Goal: Information Seeking & Learning: Find contact information

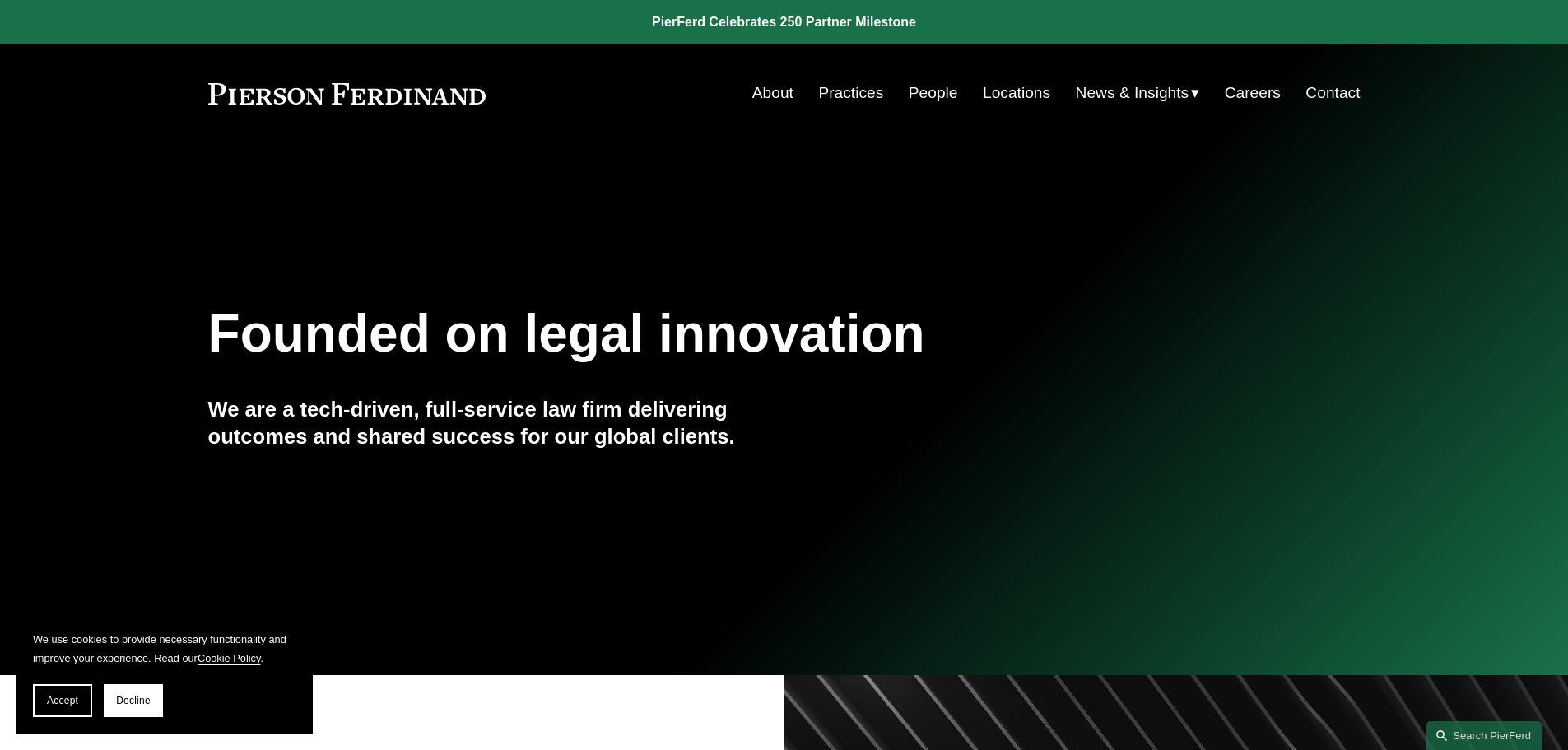
click at [1008, 97] on link "Locations" at bounding box center [1017, 93] width 68 height 31
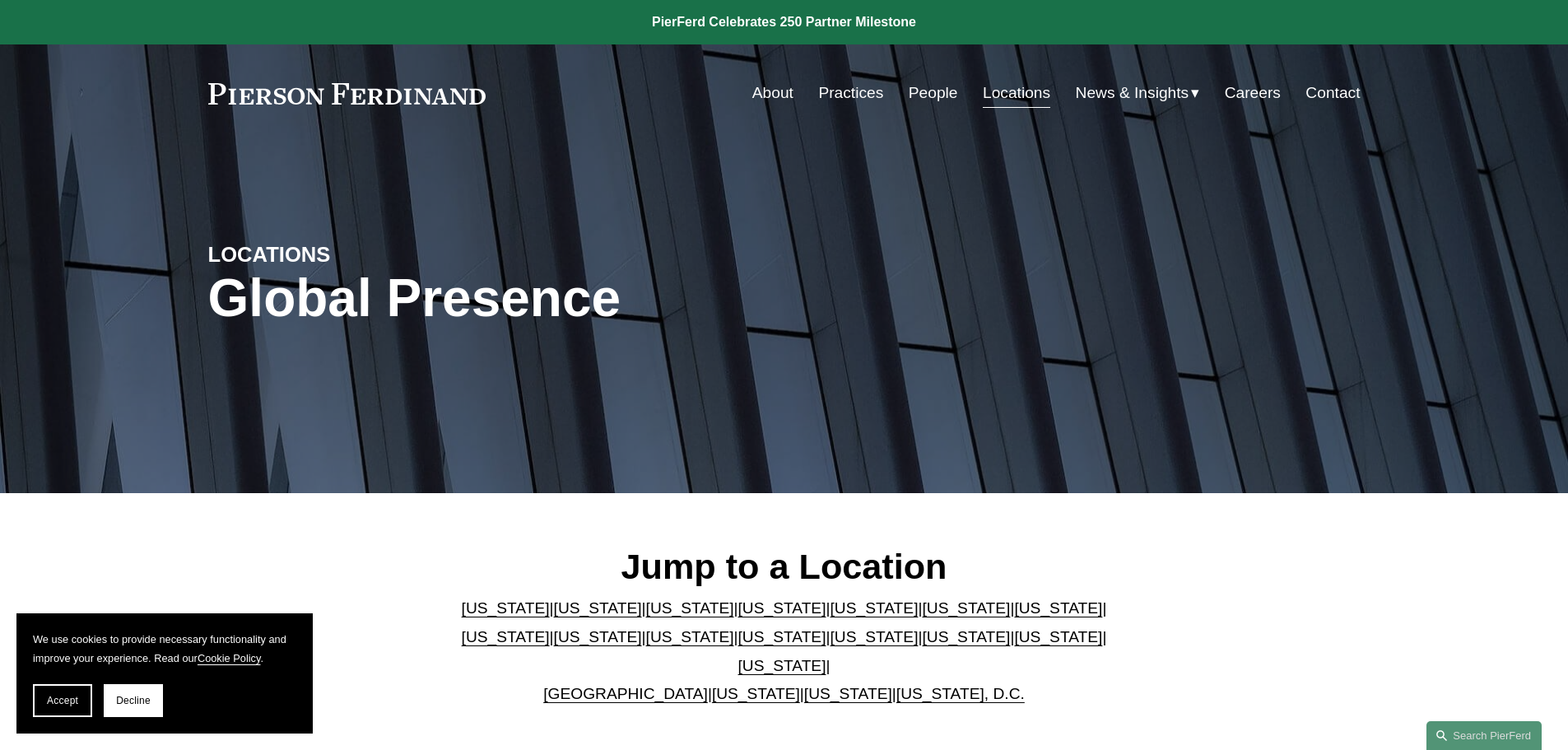
click at [827, 657] on link "[US_STATE]" at bounding box center [783, 665] width 88 height 17
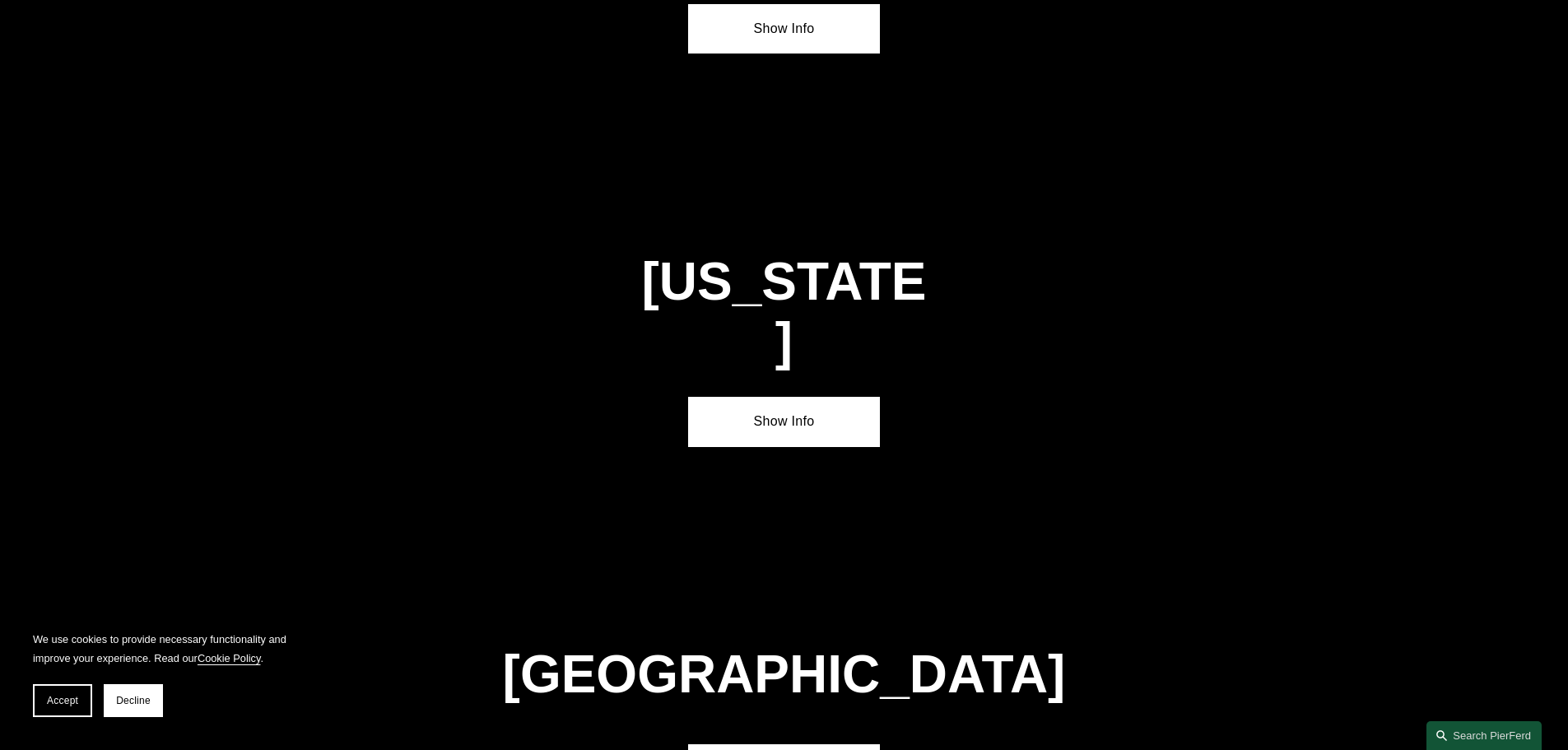
scroll to position [5603, 0]
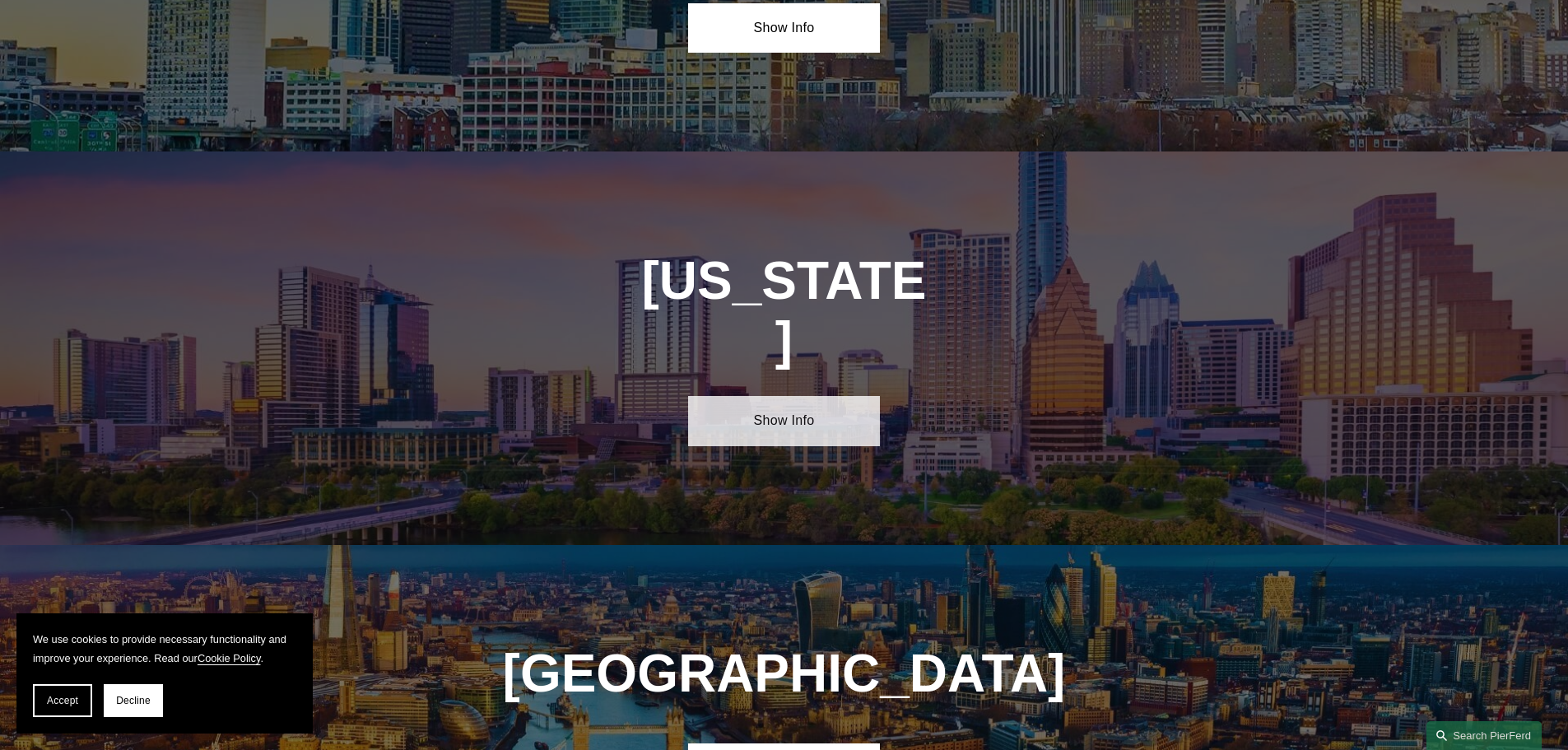
click at [767, 396] on link "Show Info" at bounding box center [784, 420] width 191 height 49
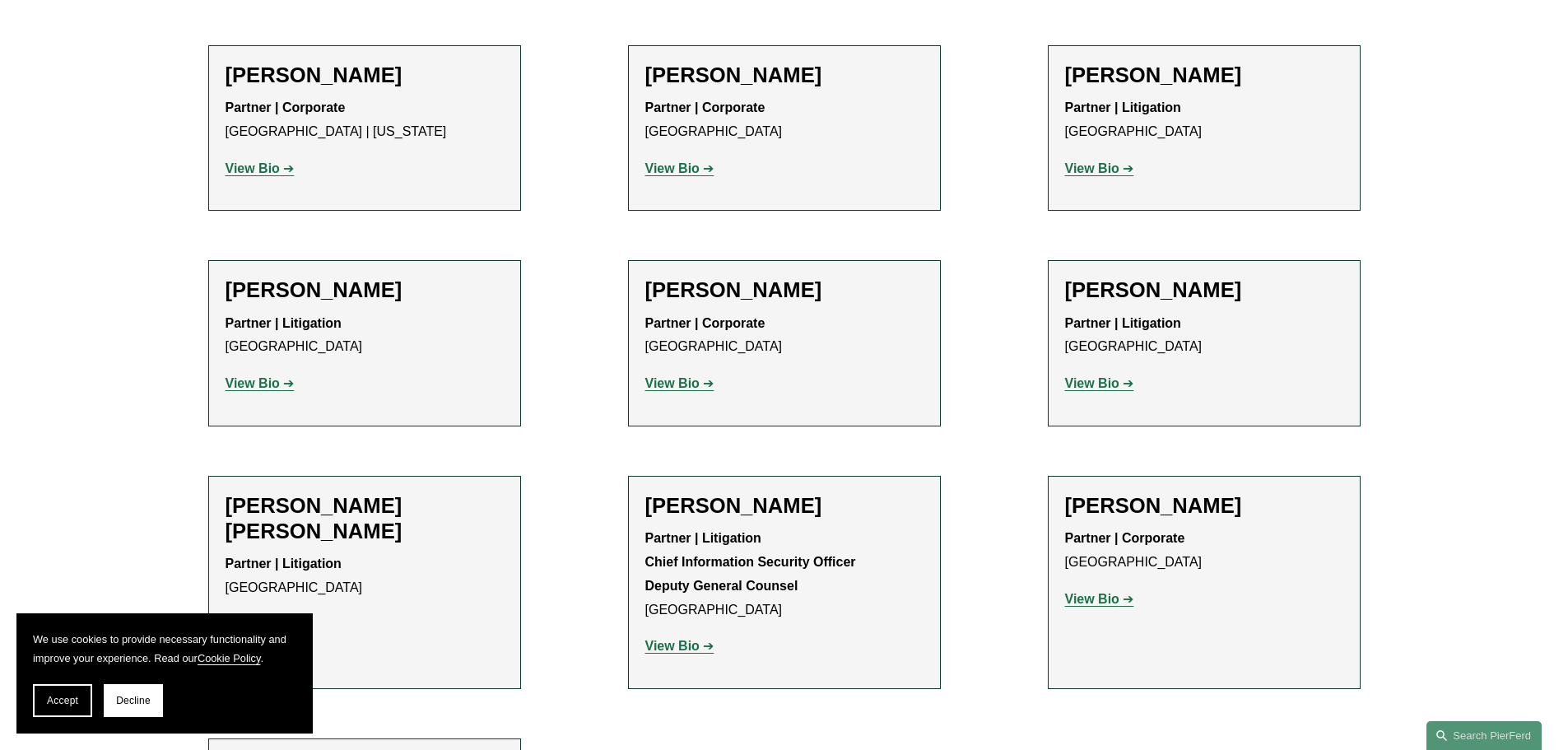
scroll to position [658, 0]
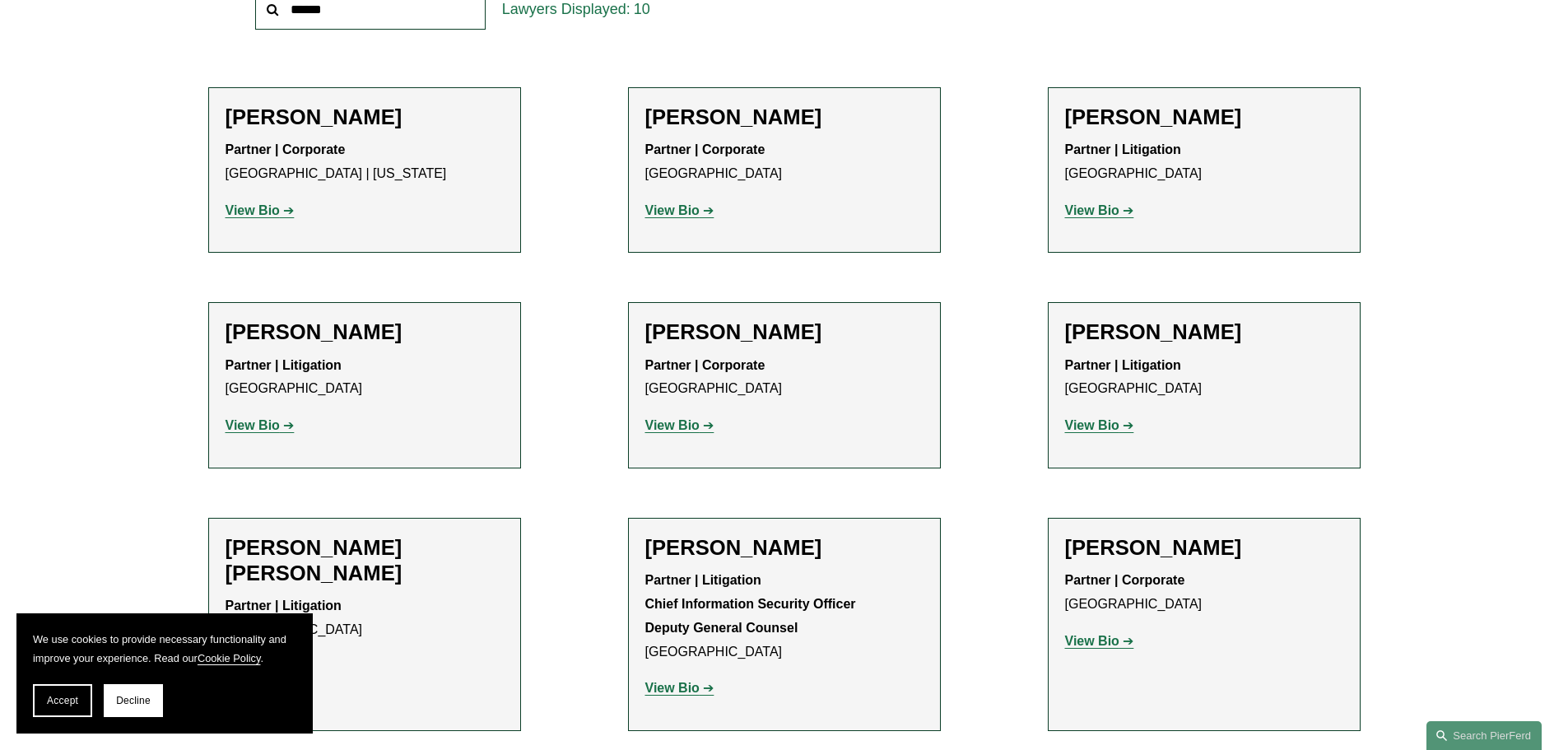
click at [1106, 426] on strong "View Bio" at bounding box center [1091, 425] width 54 height 14
click at [264, 212] on strong "View Bio" at bounding box center [252, 210] width 54 height 14
click at [673, 430] on strong "View Bio" at bounding box center [672, 425] width 54 height 14
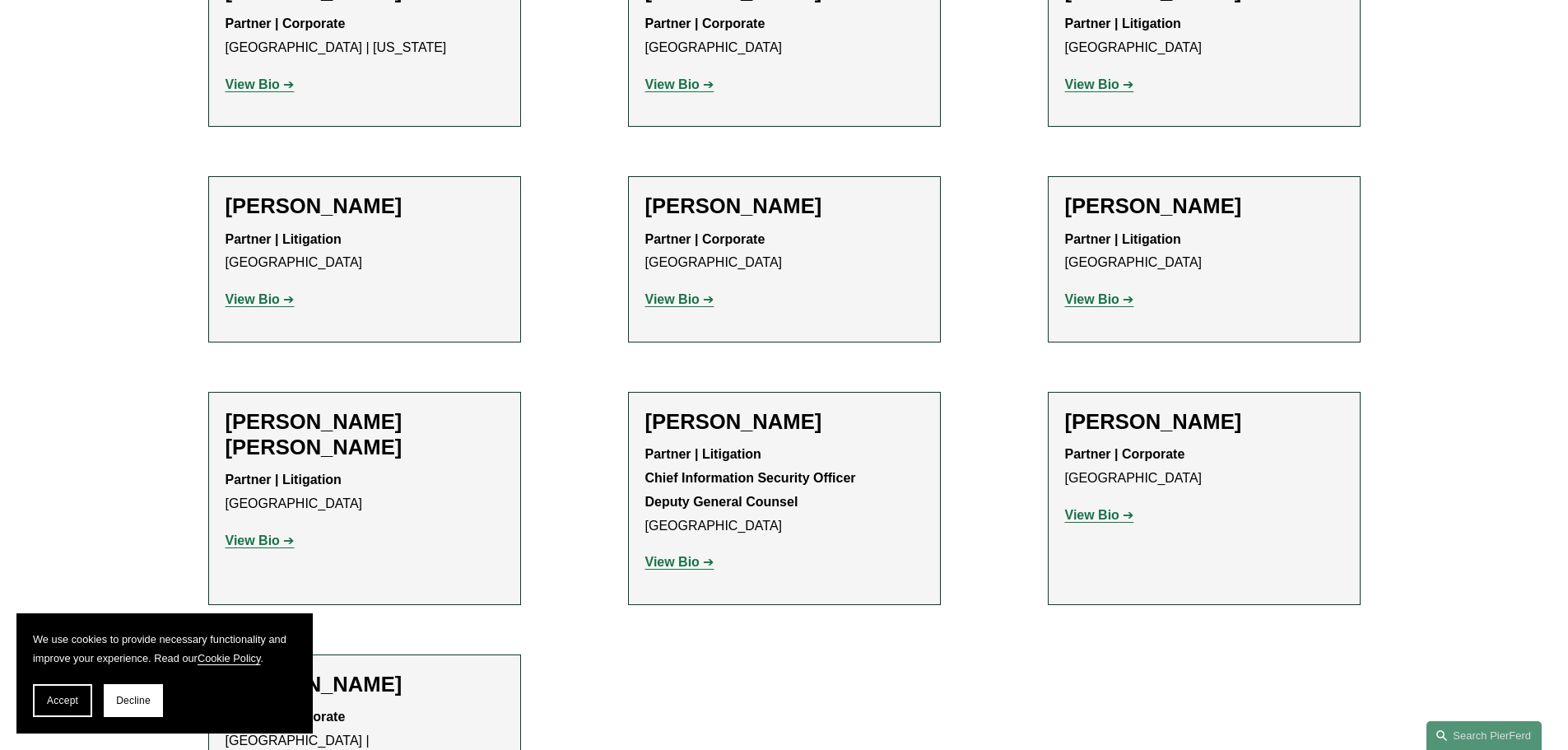
scroll to position [823, 0]
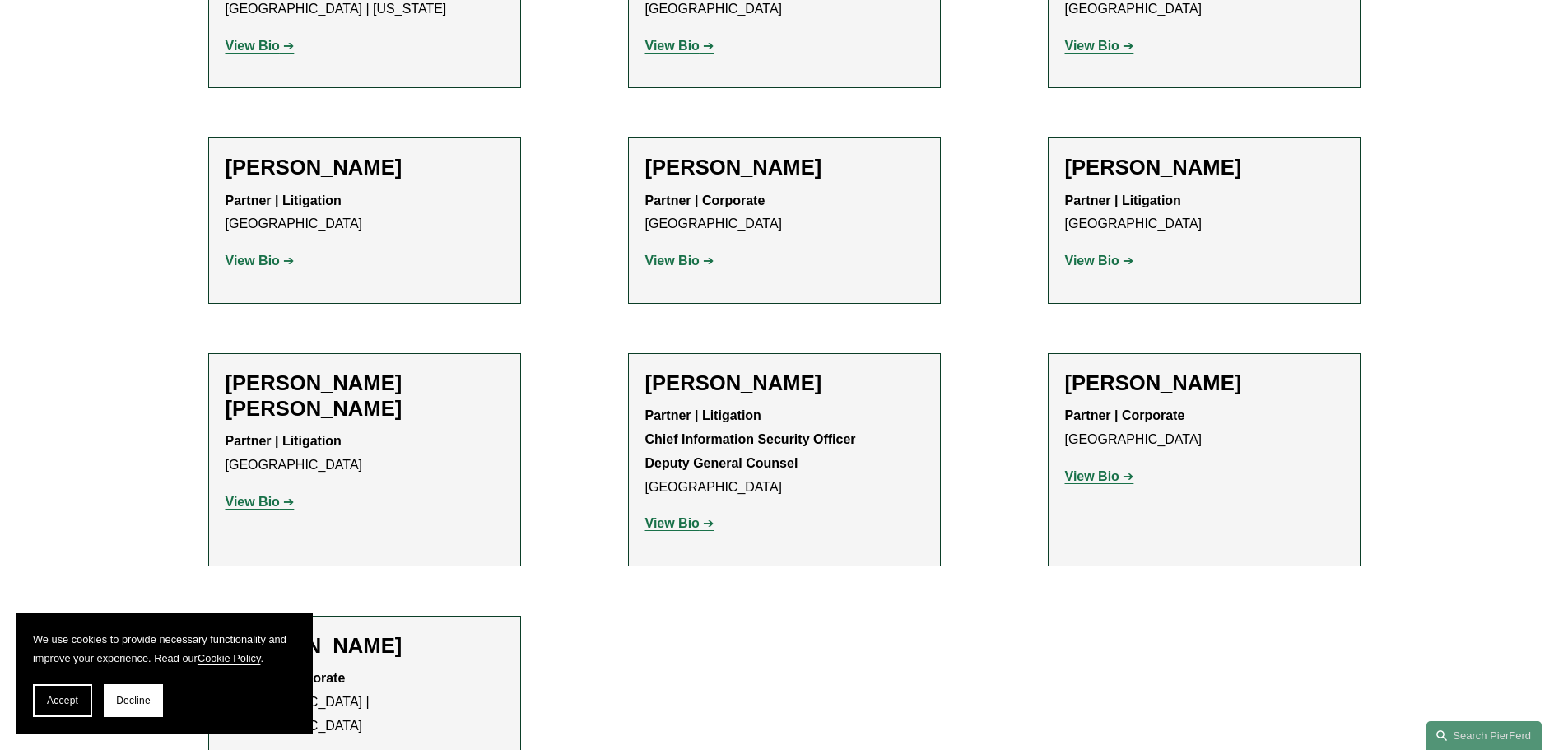
click at [266, 495] on strong "View Bio" at bounding box center [252, 501] width 54 height 14
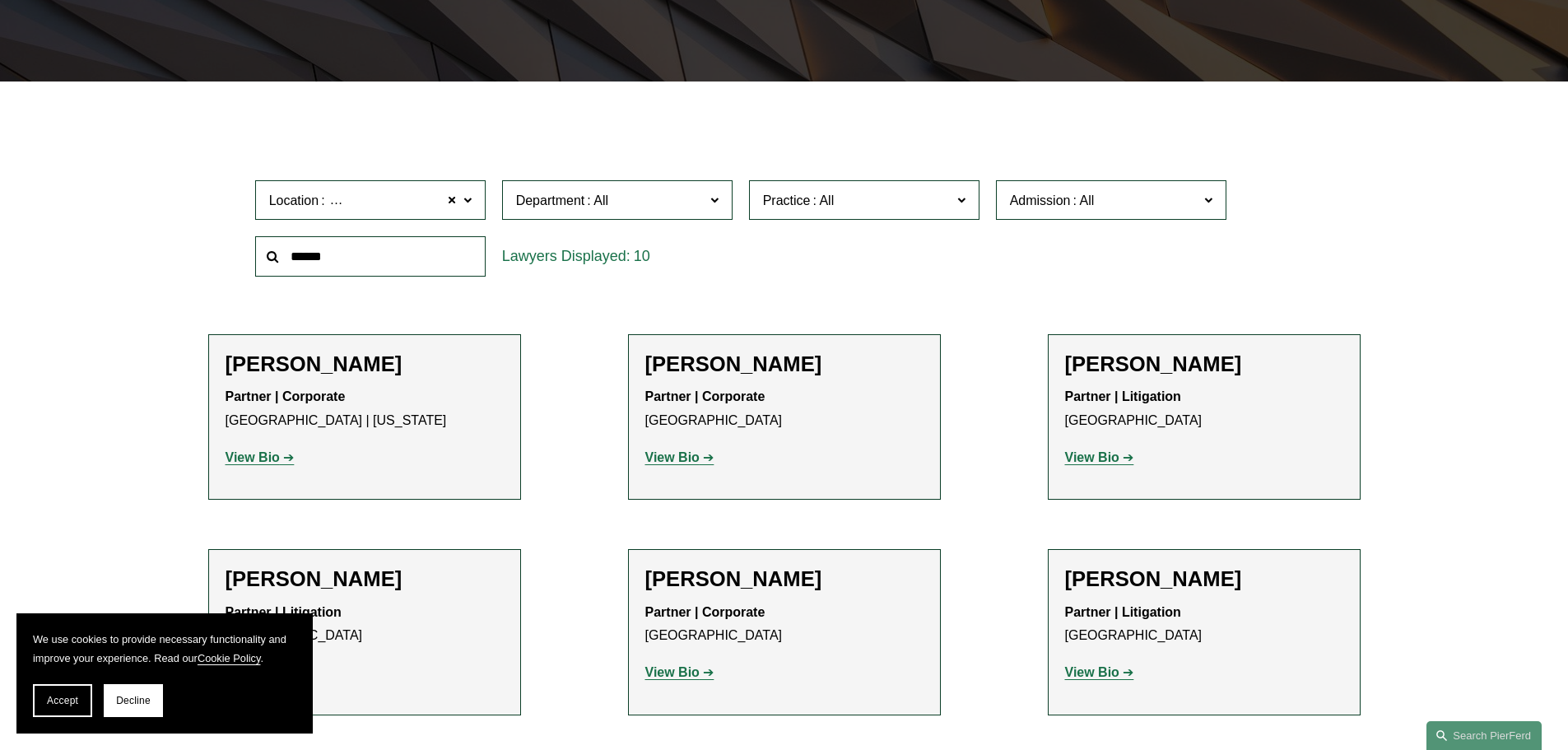
scroll to position [330, 0]
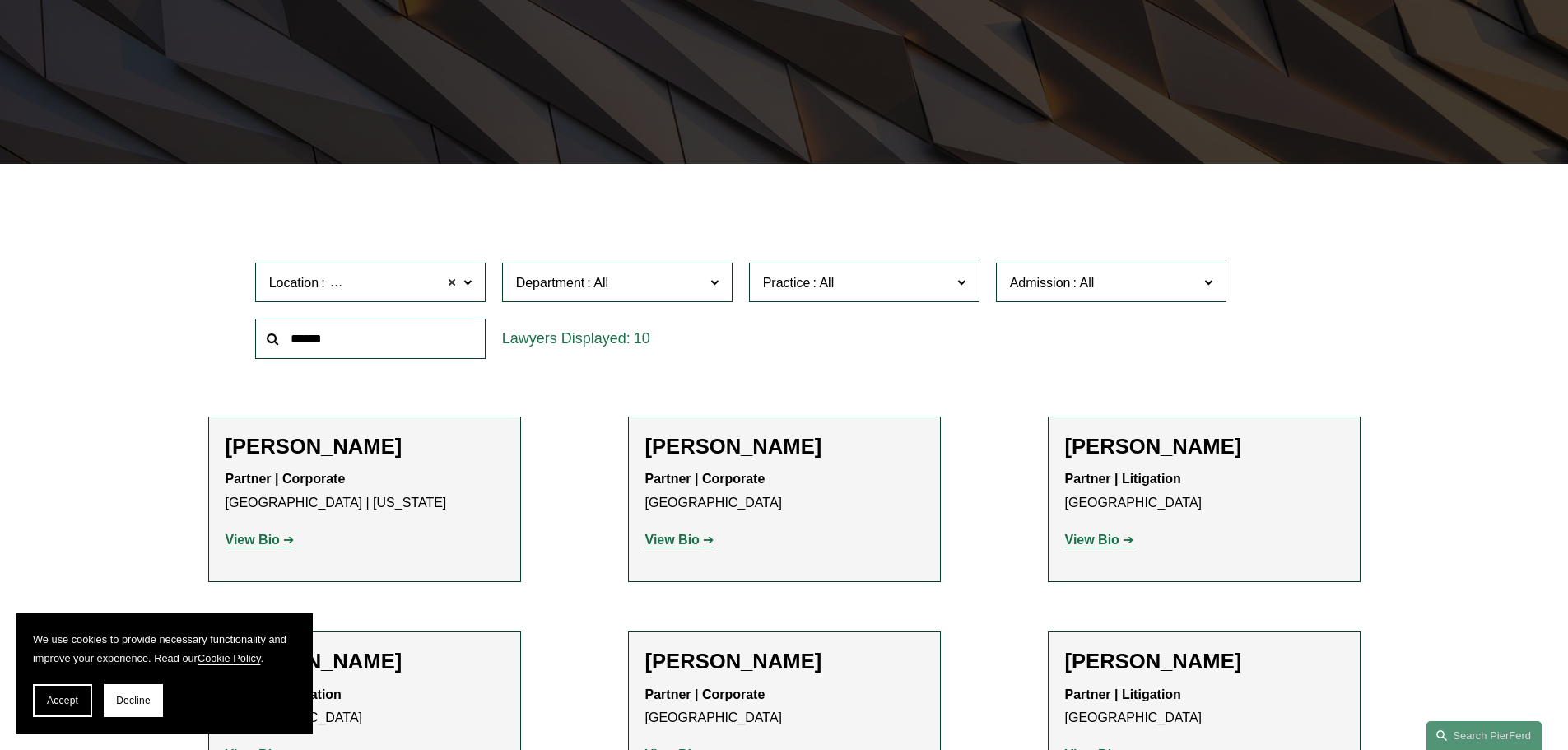
click at [453, 285] on span at bounding box center [452, 282] width 10 height 21
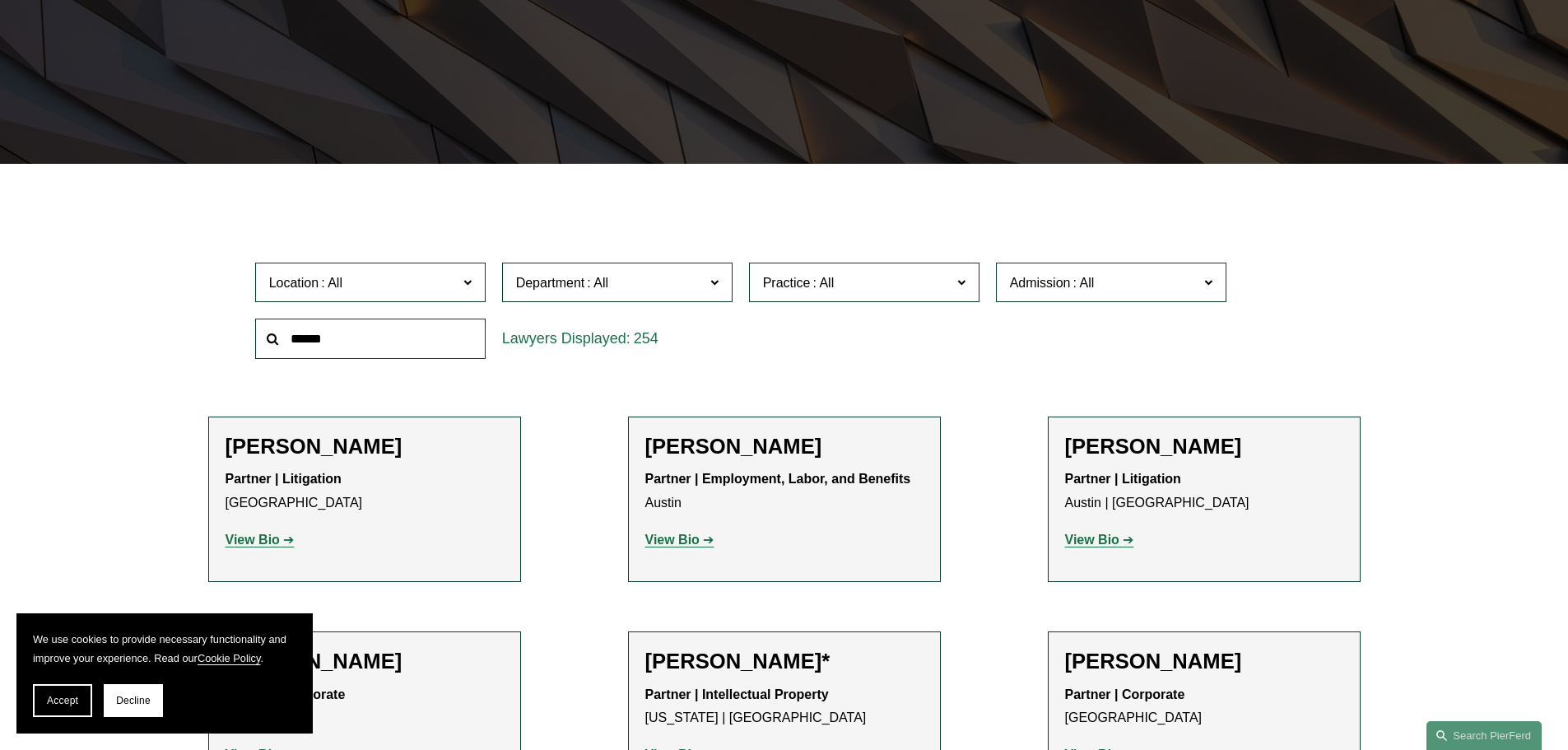
click at [465, 280] on span at bounding box center [466, 281] width 8 height 21
click at [0, 0] on link "Dallas" at bounding box center [0, 0] width 0 height 0
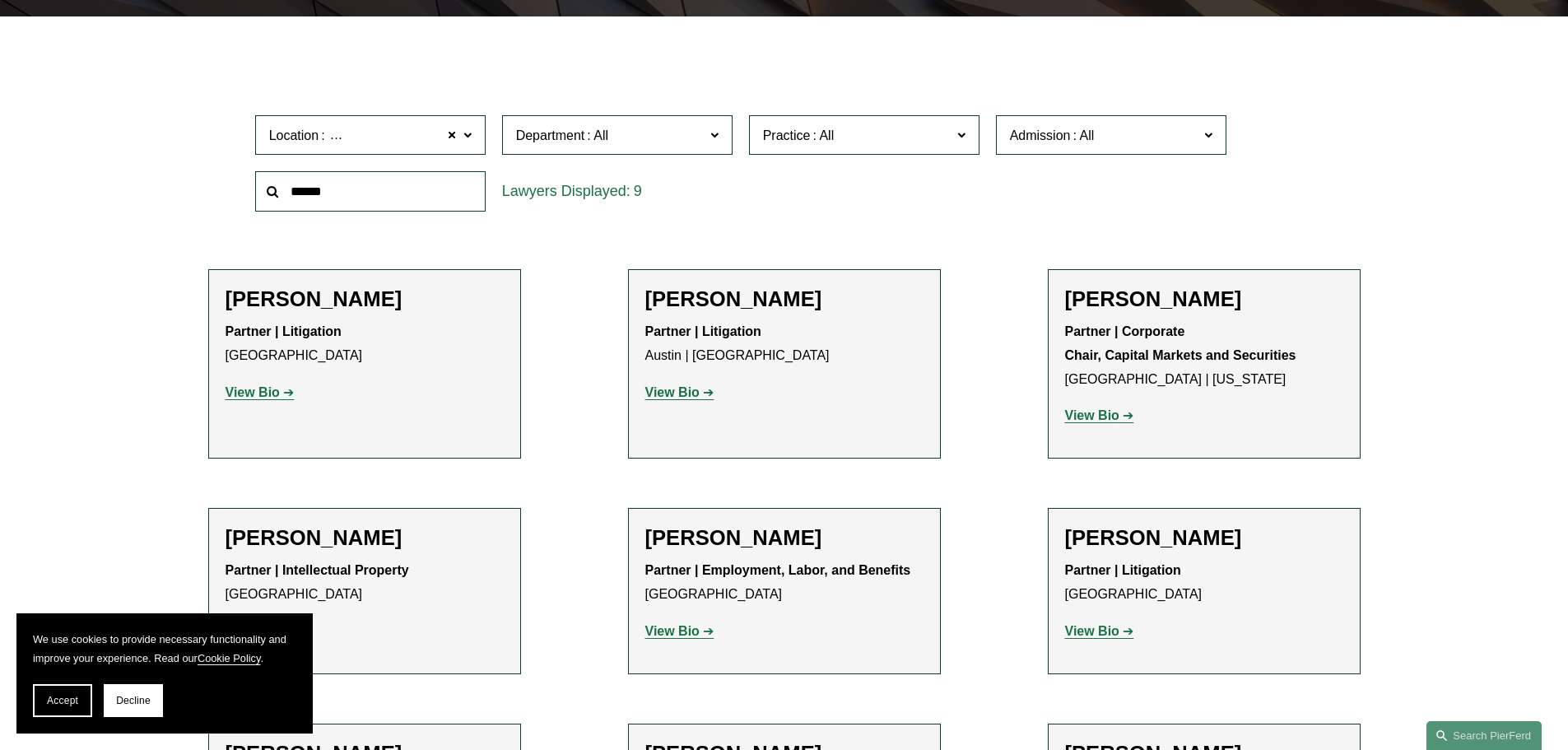
scroll to position [494, 0]
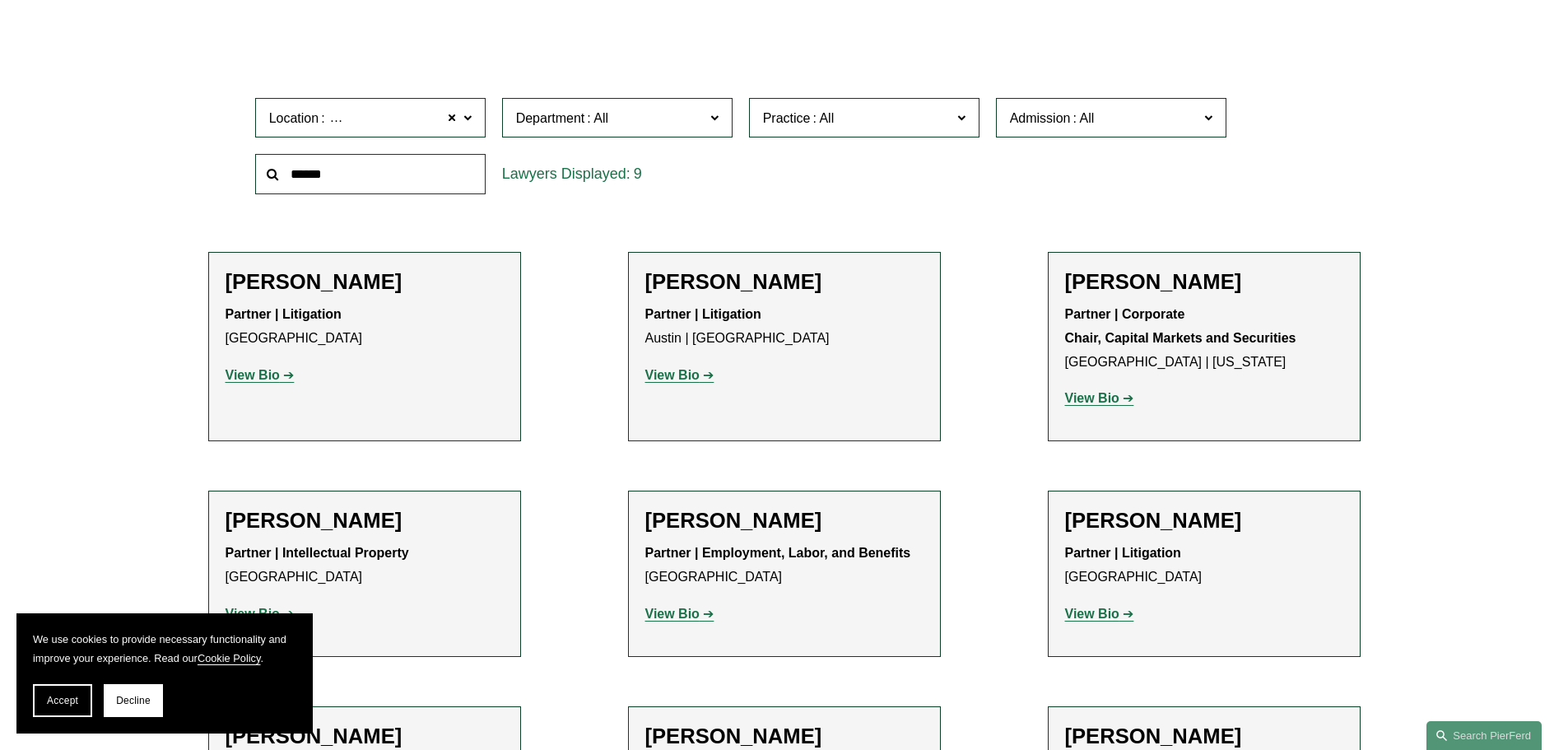
click at [249, 373] on strong "View Bio" at bounding box center [252, 375] width 54 height 14
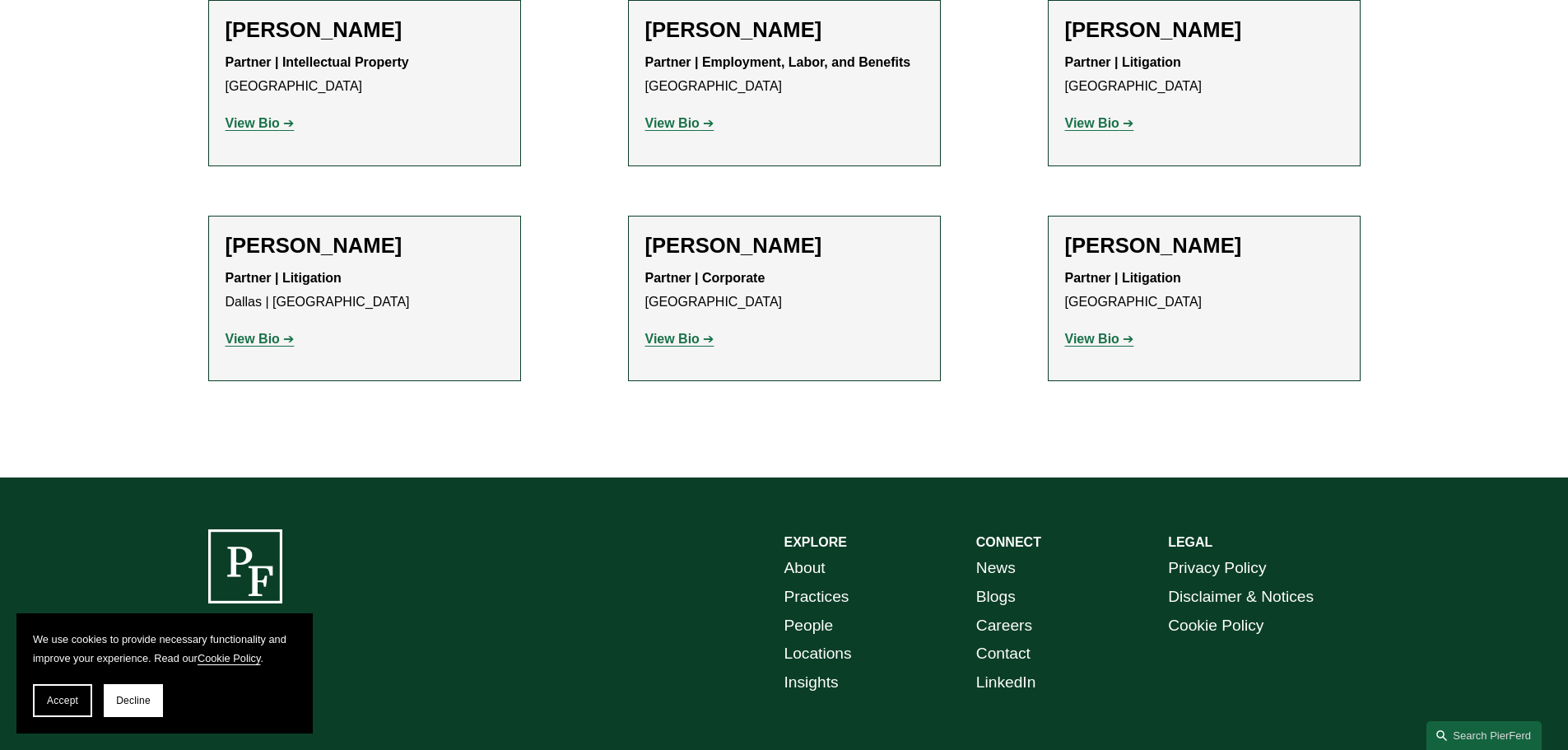
scroll to position [988, 0]
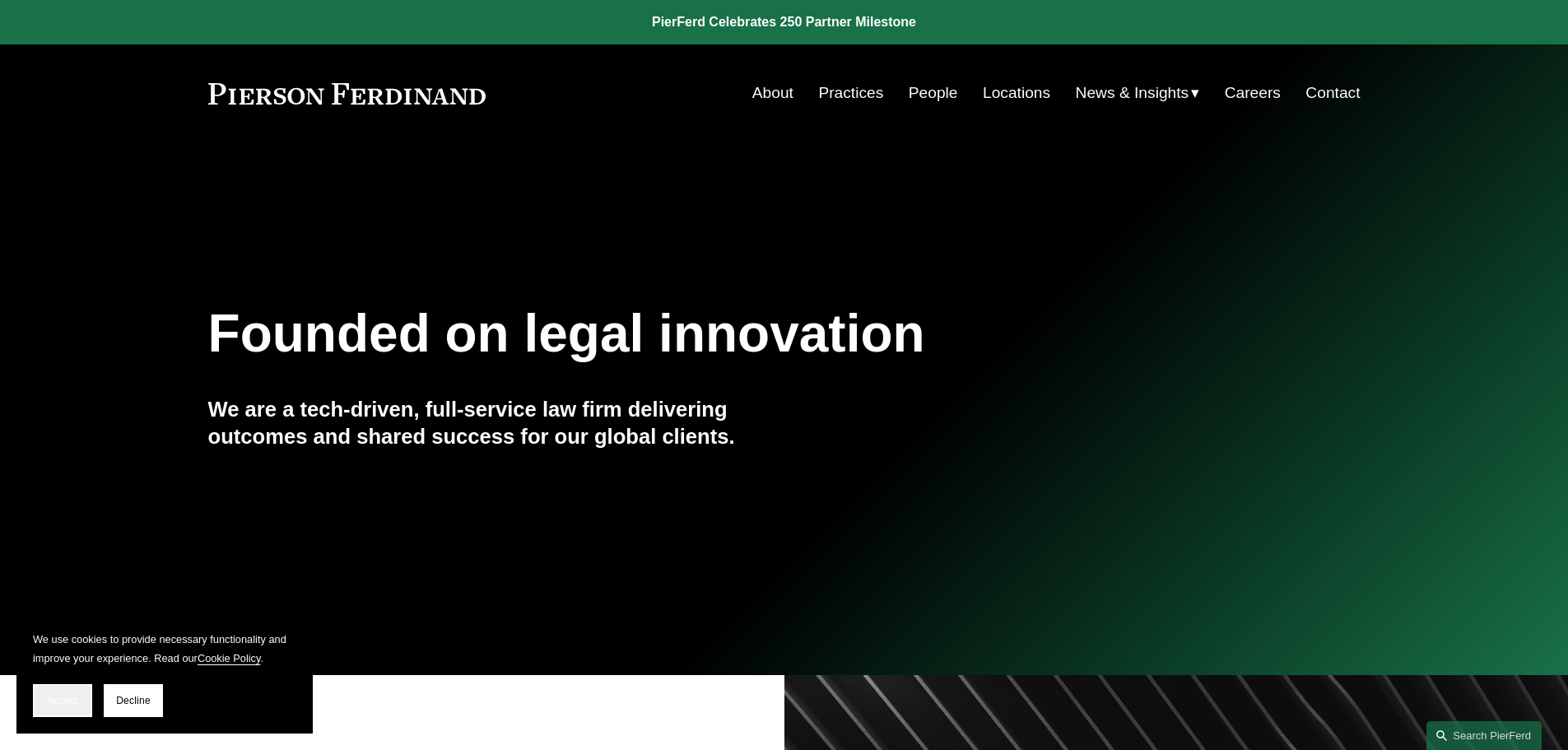
click at [61, 702] on span "Accept" at bounding box center [62, 701] width 31 height 12
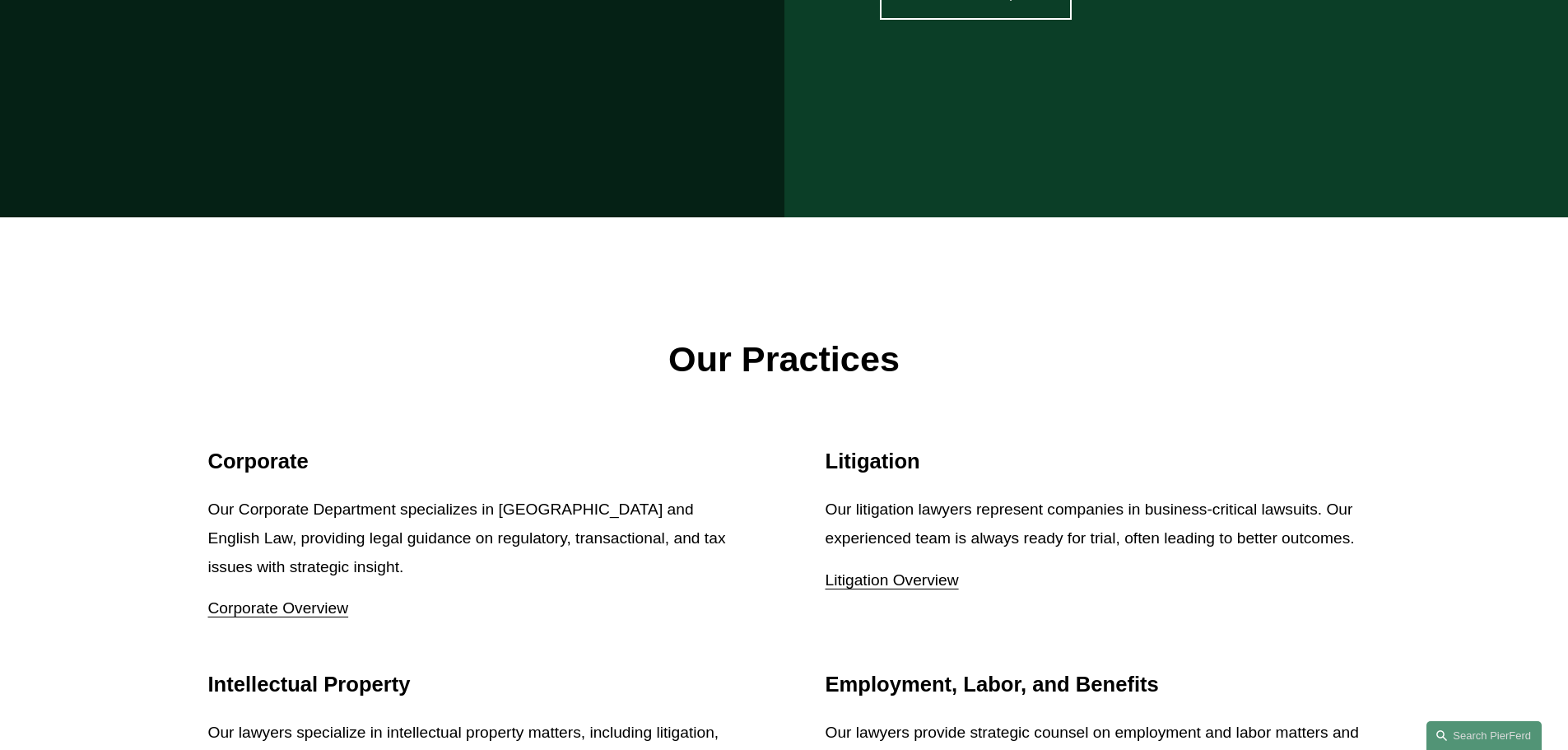
scroll to position [1811, 0]
